Goal: Information Seeking & Learning: Learn about a topic

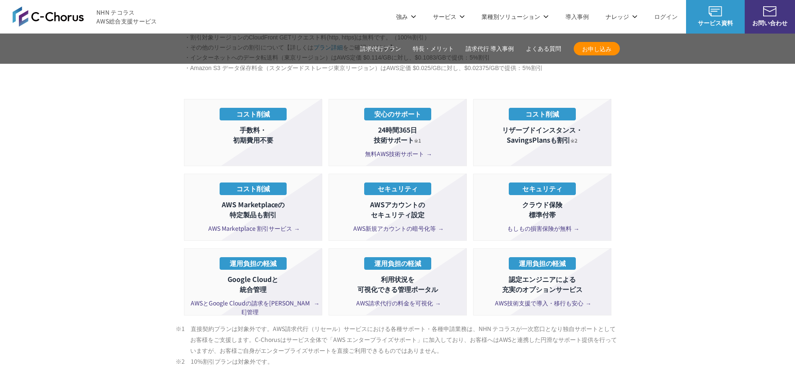
scroll to position [1467, 0]
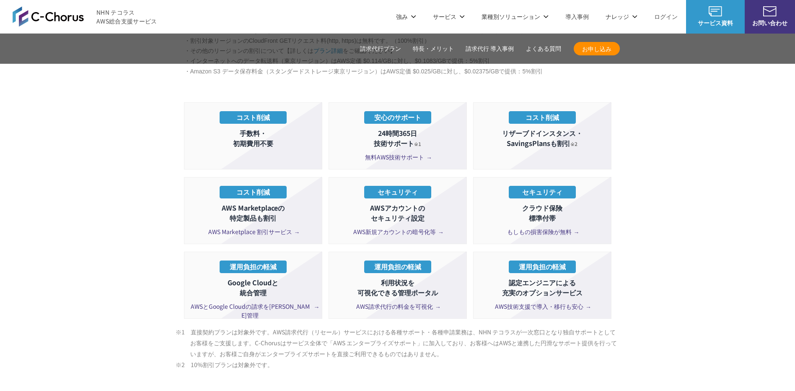
click at [545, 227] on span "もしもの損害保険が無料" at bounding box center [542, 231] width 70 height 9
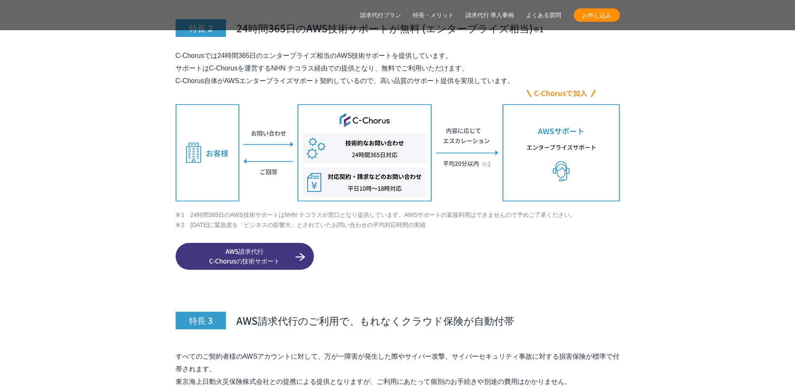
scroll to position [3214, 0]
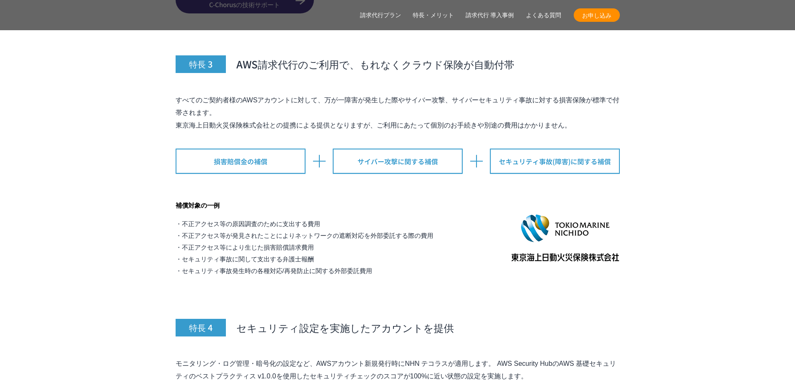
drag, startPoint x: 327, startPoint y: 83, endPoint x: 202, endPoint y: 98, distance: 126.3
click at [202, 98] on p "すべてのご契約者様のAWSアカウントに対して、万が一障害が発生した際やサイバー攻撃、サイバーセキュリティ事故に対する損害保険が標準で付帯されます。 東京海上日…" at bounding box center [398, 113] width 444 height 38
copy p "万が一障害が発生した際やサイバー攻撃、サイバーセキュリティ事故に対する損害保険が標準で付帯され"
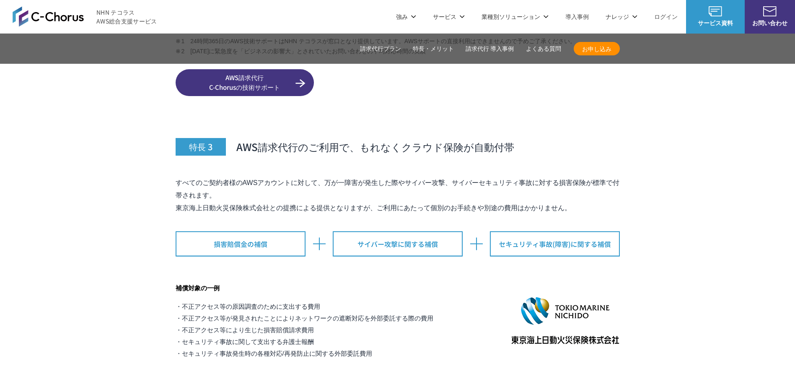
scroll to position [3117, 0]
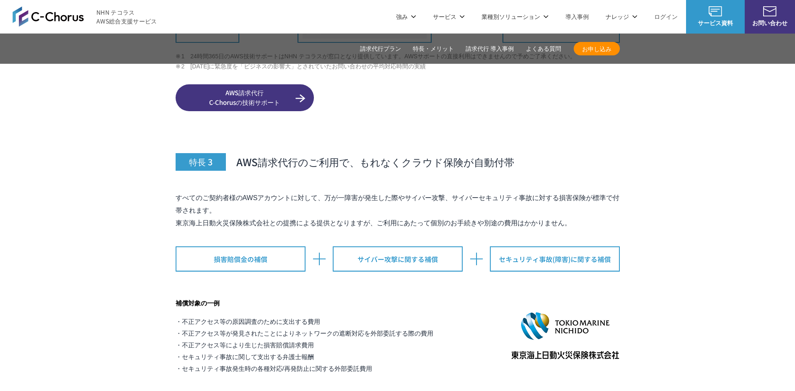
click at [534, 131] on h3 "特長 3 AWS請求代行のご利用で、もれなくクラウド保険が自動付帯" at bounding box center [398, 142] width 444 height 55
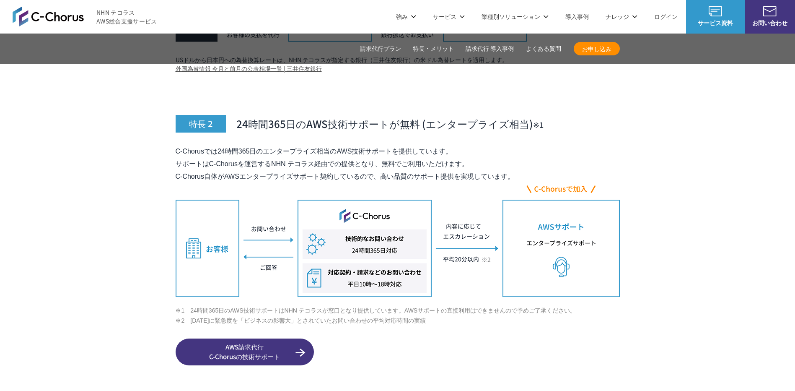
scroll to position [2795, 0]
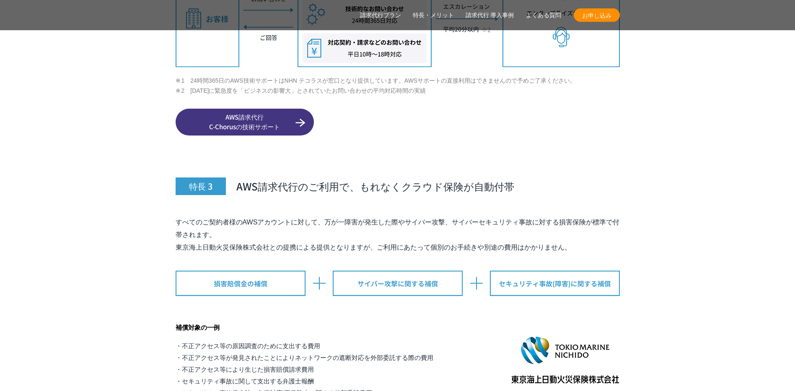
scroll to position [3095, 0]
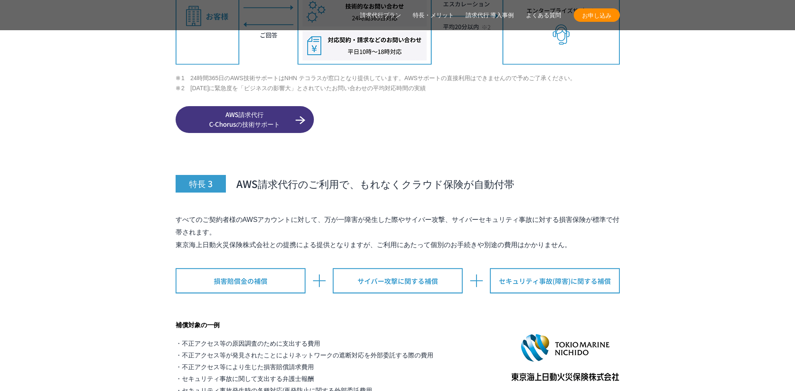
click at [476, 106] on p "AWS請求代行 C-Chorusの技術サポート" at bounding box center [398, 119] width 444 height 27
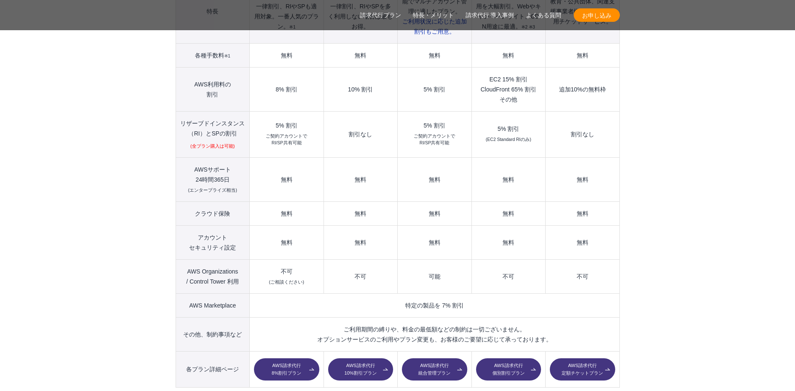
scroll to position [1461, 0]
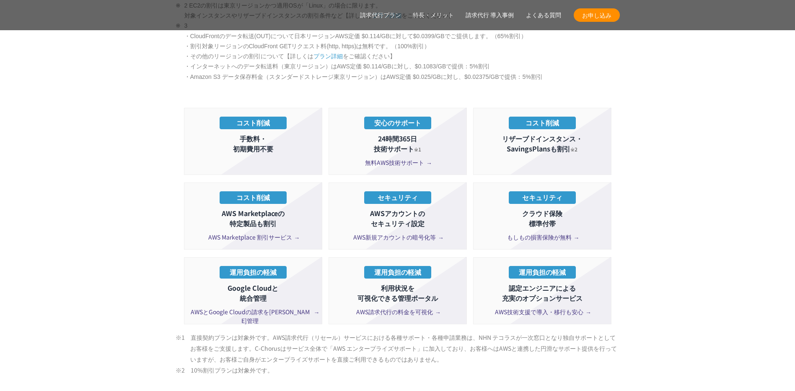
click at [545, 233] on span "もしもの損害保険が無料" at bounding box center [542, 237] width 70 height 9
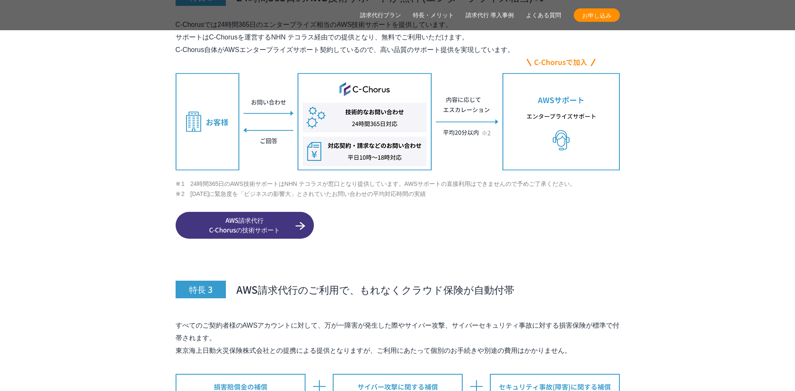
scroll to position [3214, 0]
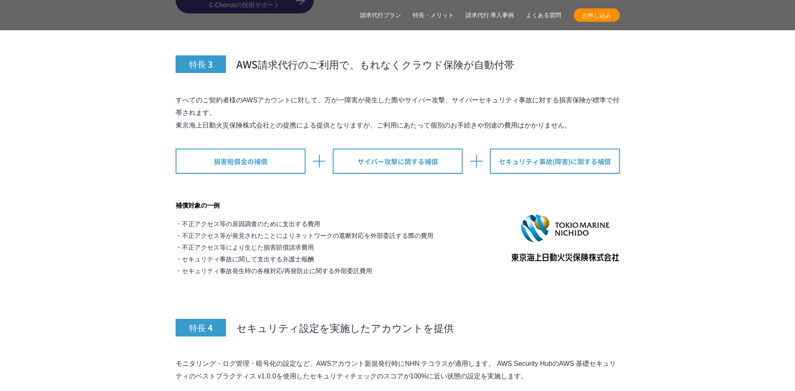
drag, startPoint x: 177, startPoint y: 83, endPoint x: 223, endPoint y: 93, distance: 46.3
click at [223, 94] on p "すべてのご契約者様のAWSアカウントに対して、万が一障害が発生した際やサイバー攻撃、サイバーセキュリティ事故に対する損害保険が標準で付帯されます。 東京海上日…" at bounding box center [398, 113] width 444 height 38
drag, startPoint x: 162, startPoint y: 94, endPoint x: 197, endPoint y: 83, distance: 36.1
copy p "すべてのご契約者様のAWSアカウントに対して、万が一障害が発生した際やサイバー攻撃、サイバーセキュリティ事故に対する損害保険が標準で付帯されます。"
click at [355, 169] on div "特長 3 AWS請求代行のご利用で、もれなくクラウド保険が自動付帯 すべてのご契約者様のAWSアカウントに対して、万が一障害が発生した際やサイバー攻撃、サイバ…" at bounding box center [398, 147] width 444 height 259
